Goal: Navigation & Orientation: Find specific page/section

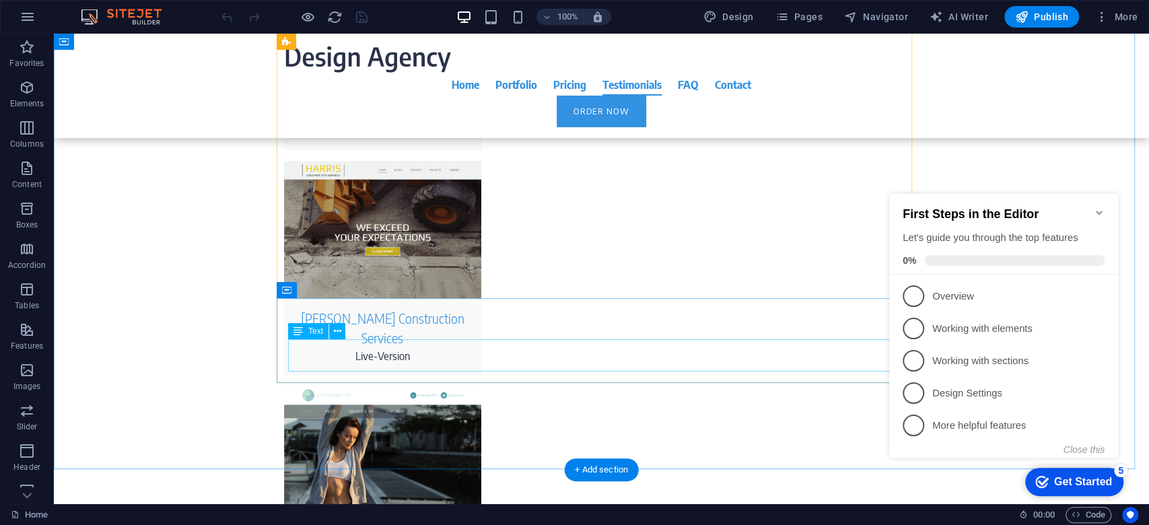
scroll to position [4575, 0]
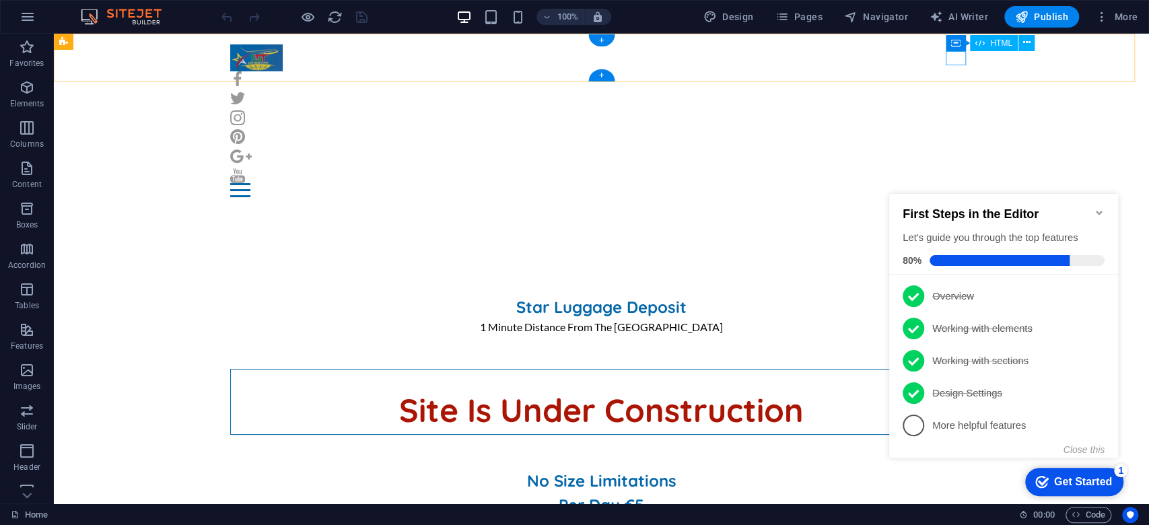
click at [949, 183] on div at bounding box center [601, 190] width 743 height 14
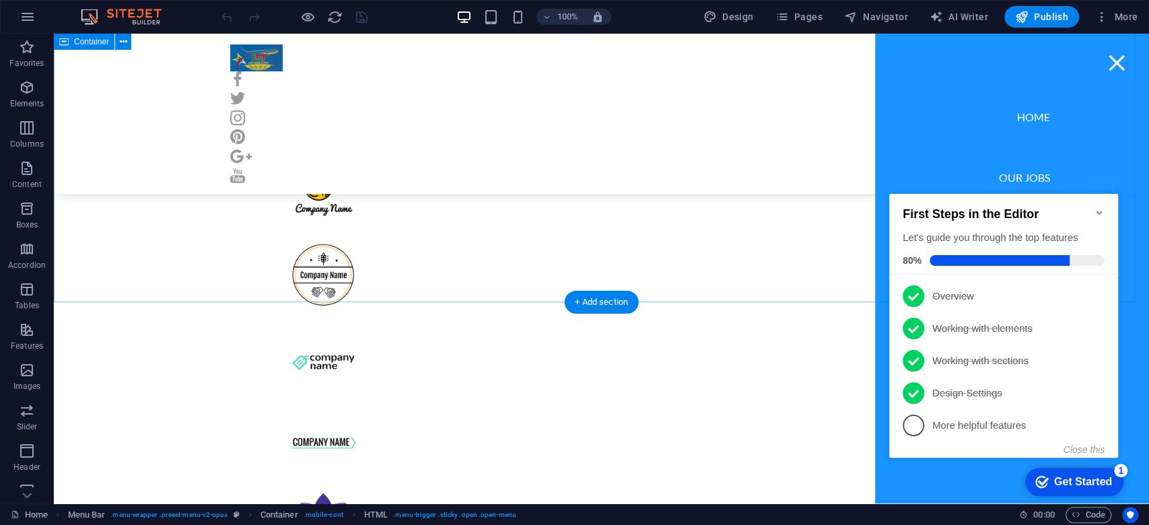
scroll to position [678, 0]
click at [1106, 58] on div at bounding box center [1116, 63] width 20 height 14
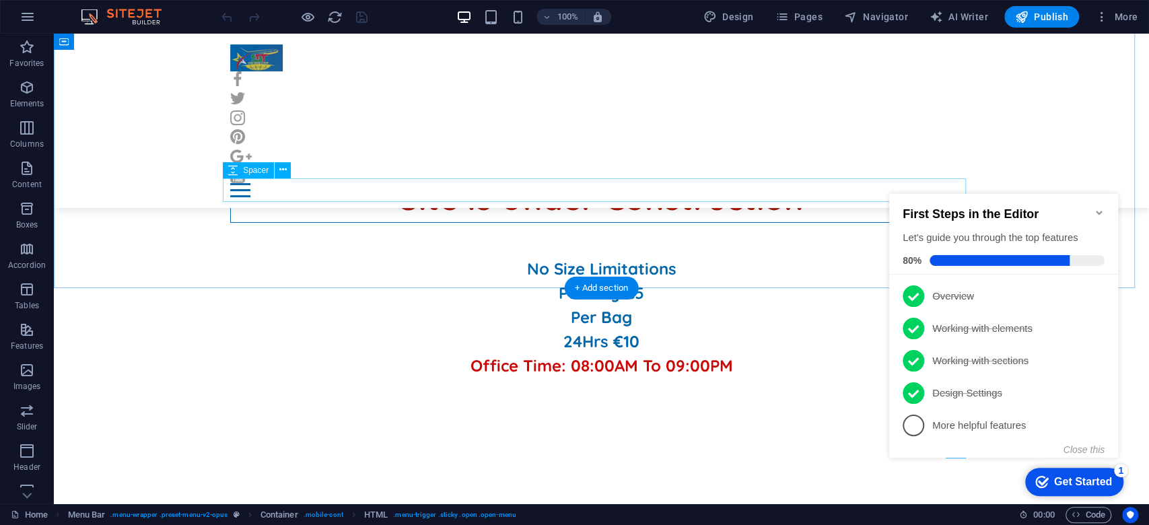
scroll to position [50, 0]
